Goal: Information Seeking & Learning: Learn about a topic

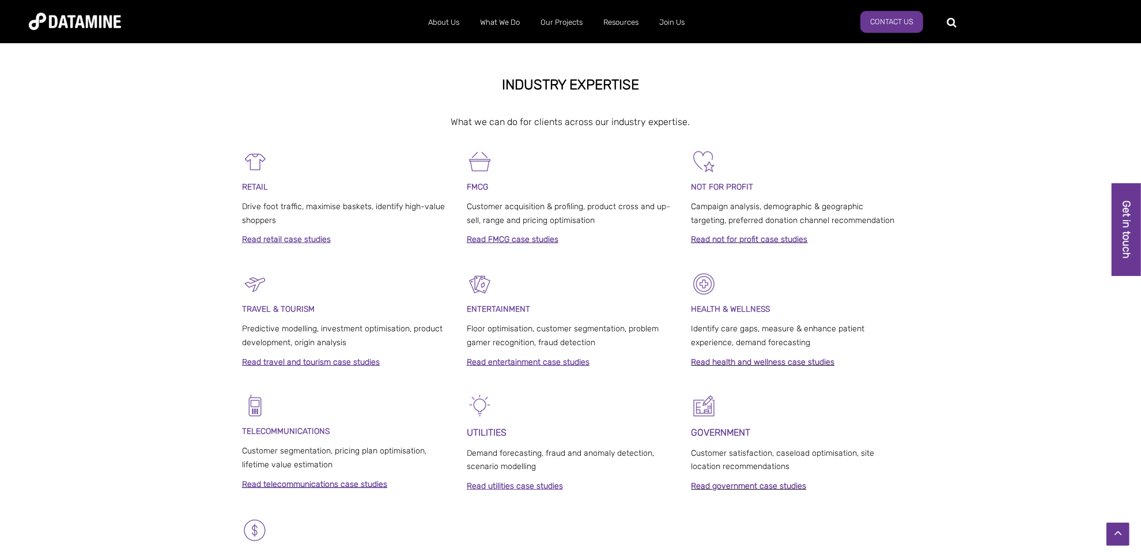
scroll to position [518, 0]
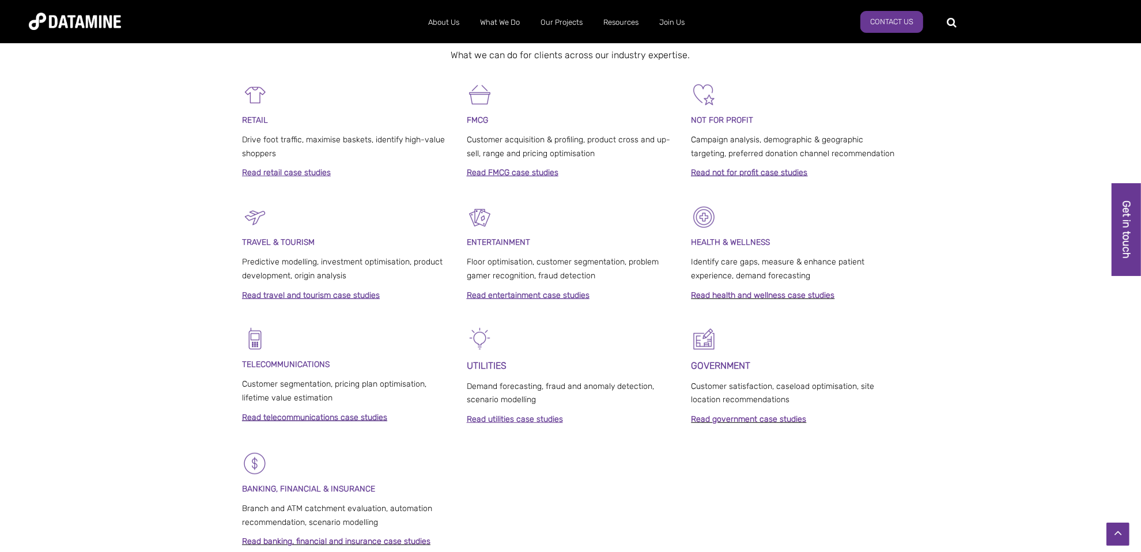
click at [518, 171] on link "Read FMCG case studies" at bounding box center [513, 173] width 92 height 10
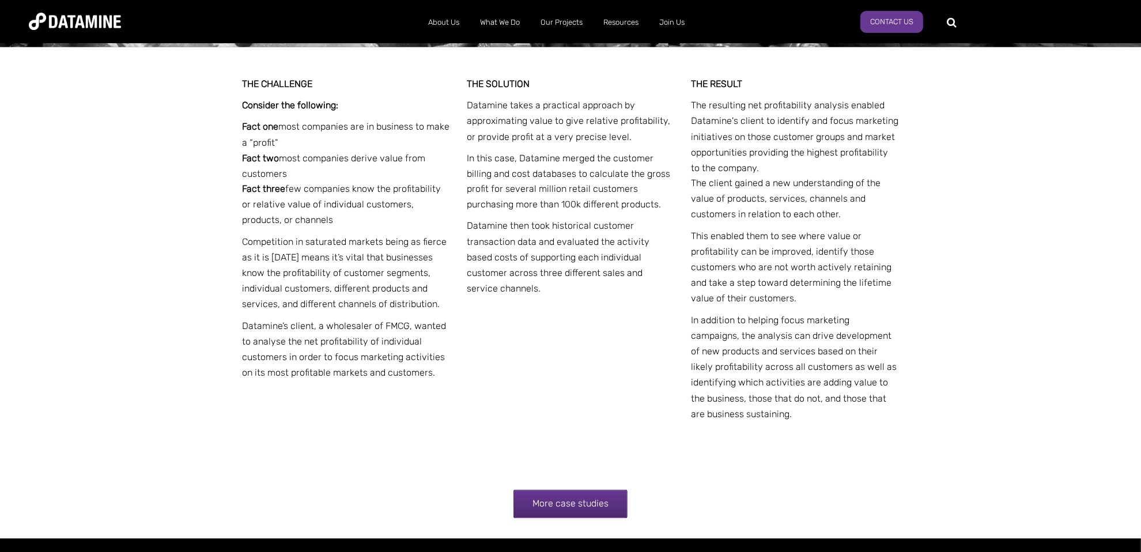
scroll to position [2245, 0]
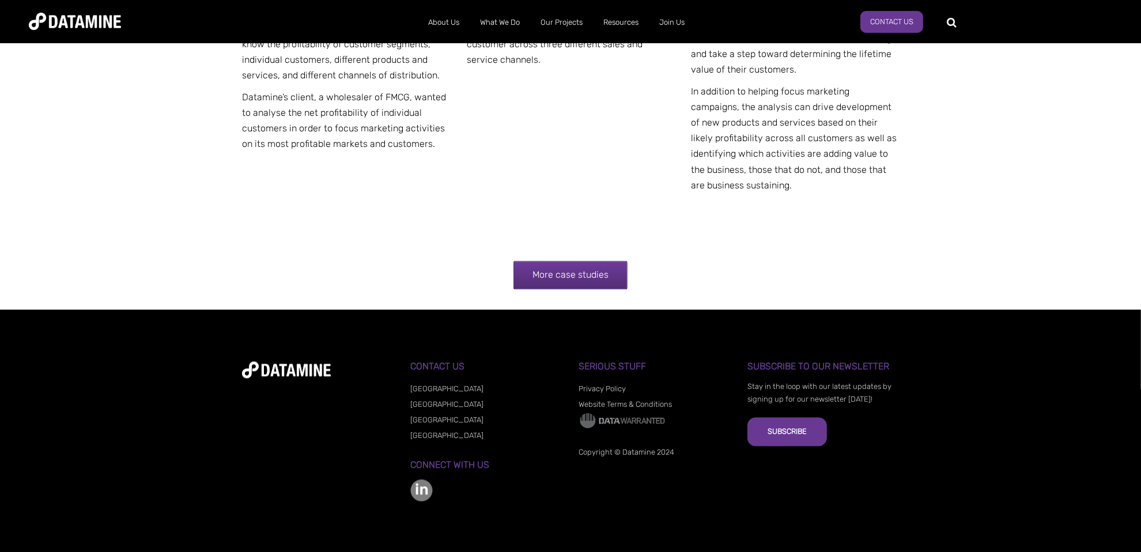
click at [575, 266] on link "More case studies" at bounding box center [570, 274] width 114 height 29
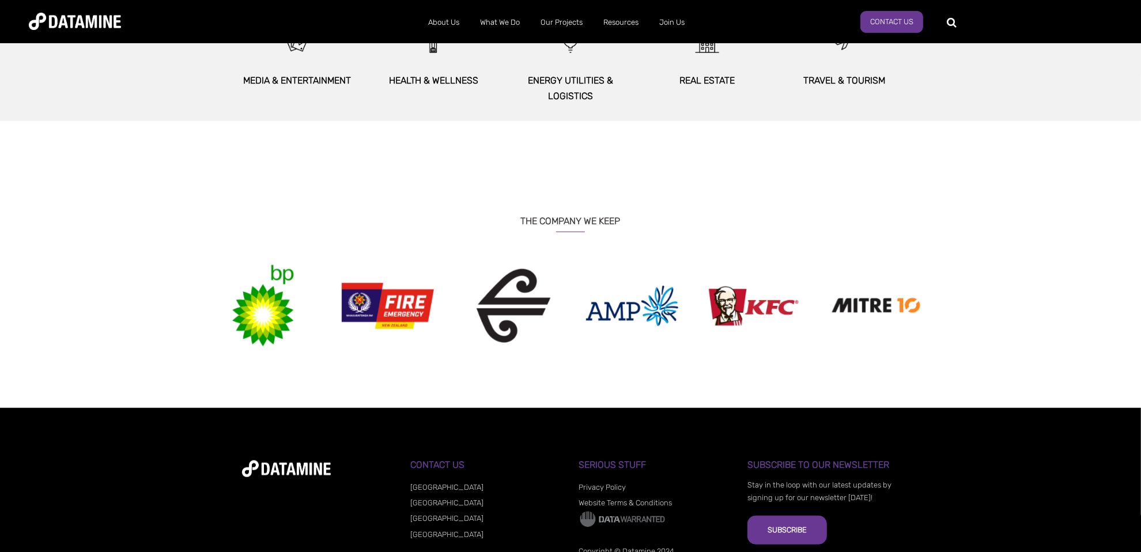
scroll to position [806, 0]
